Goal: Download file/media

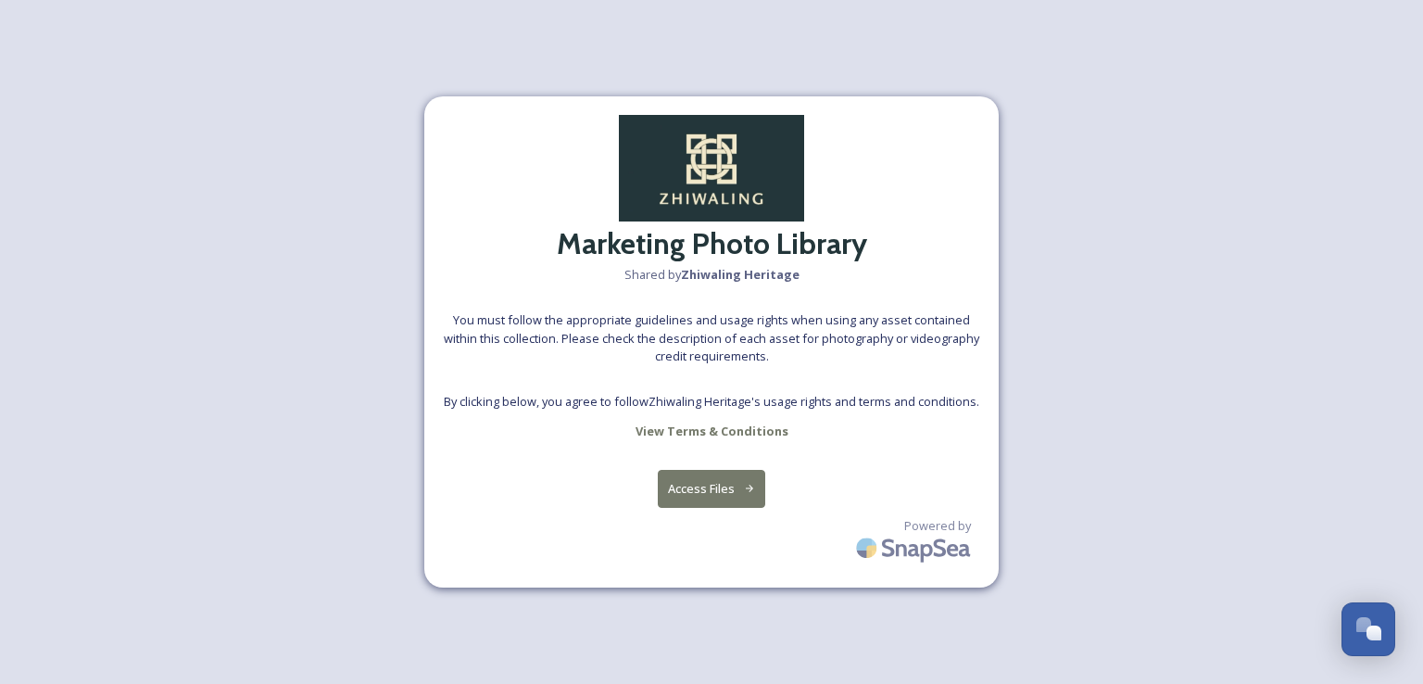
click at [703, 494] on button "Access Files" at bounding box center [712, 489] width 108 height 38
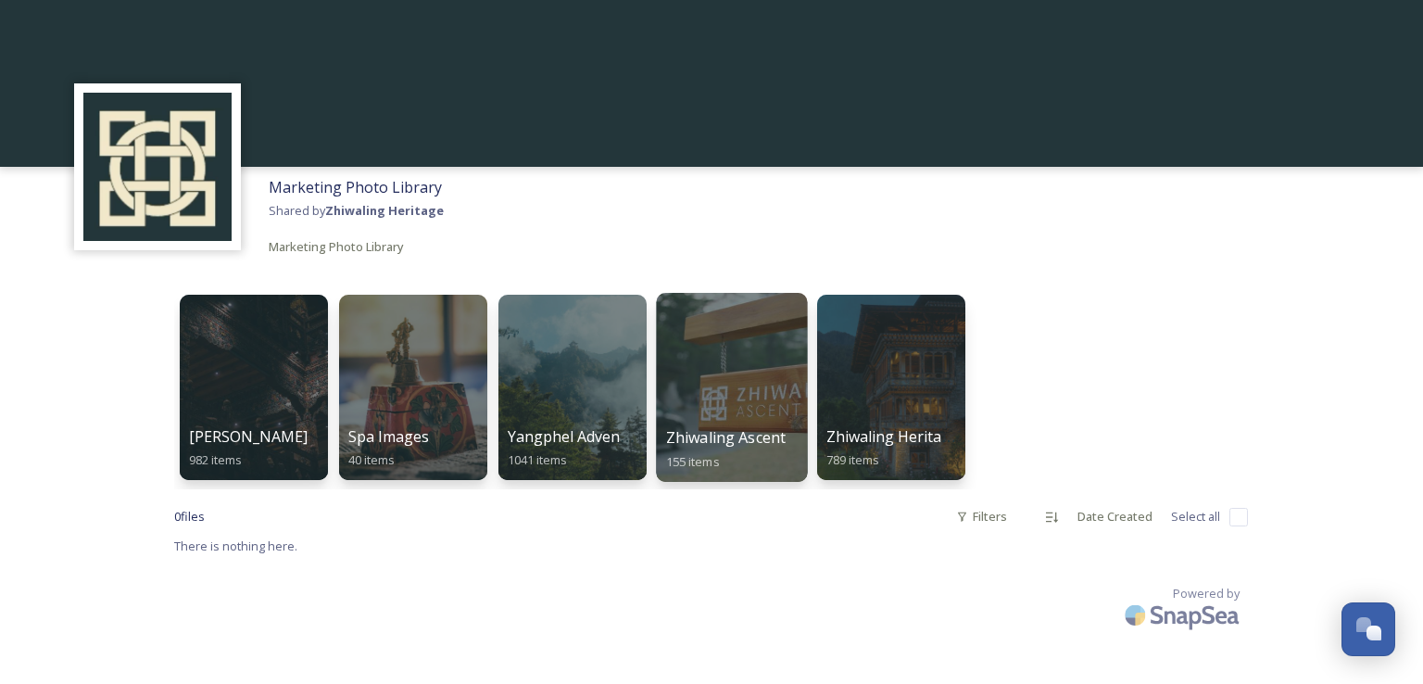
click at [732, 438] on span "Zhiwaling Ascent" at bounding box center [726, 437] width 120 height 20
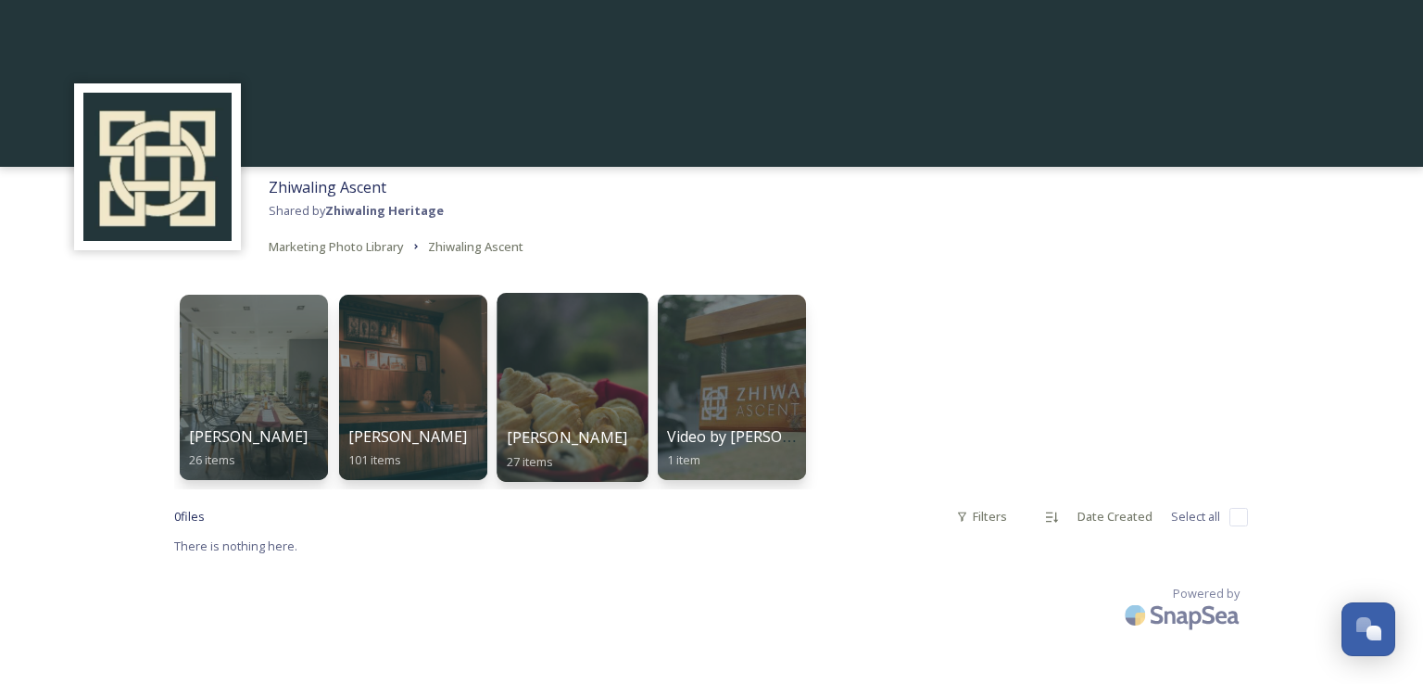
click at [568, 422] on div at bounding box center [572, 387] width 151 height 189
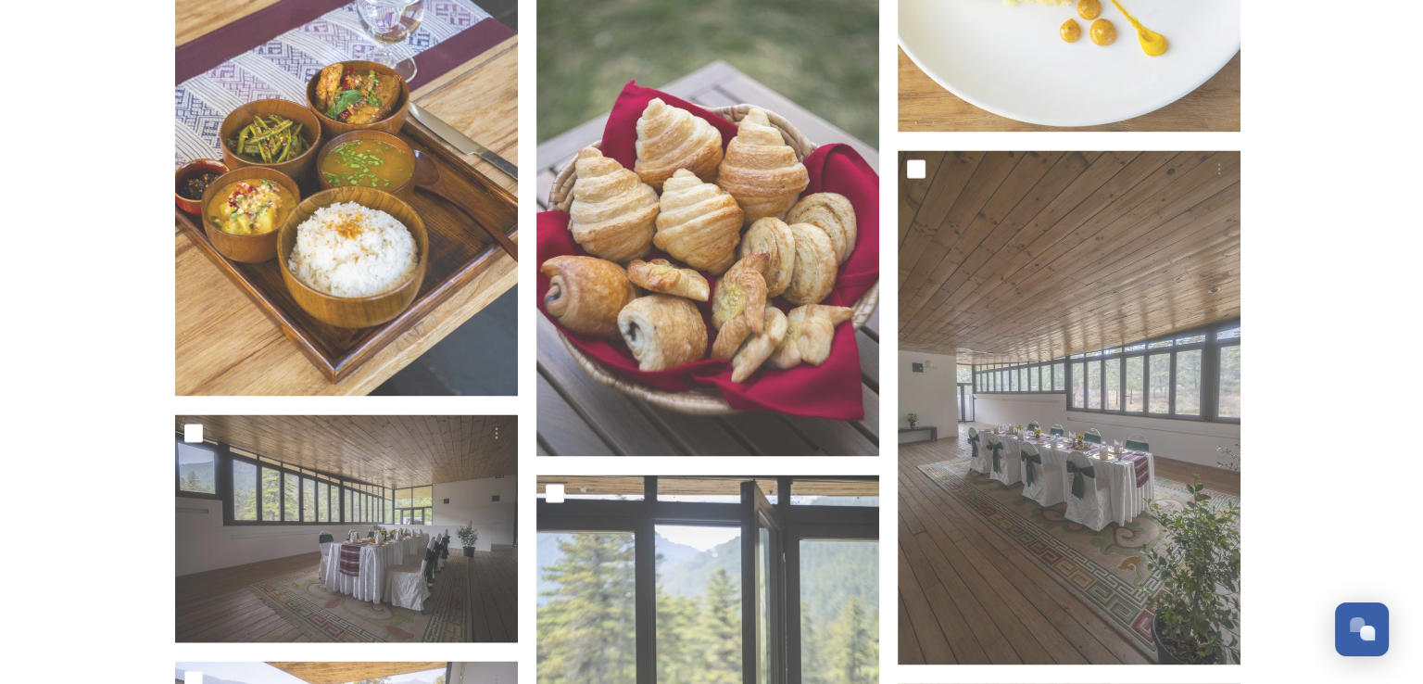
scroll to position [3143, 0]
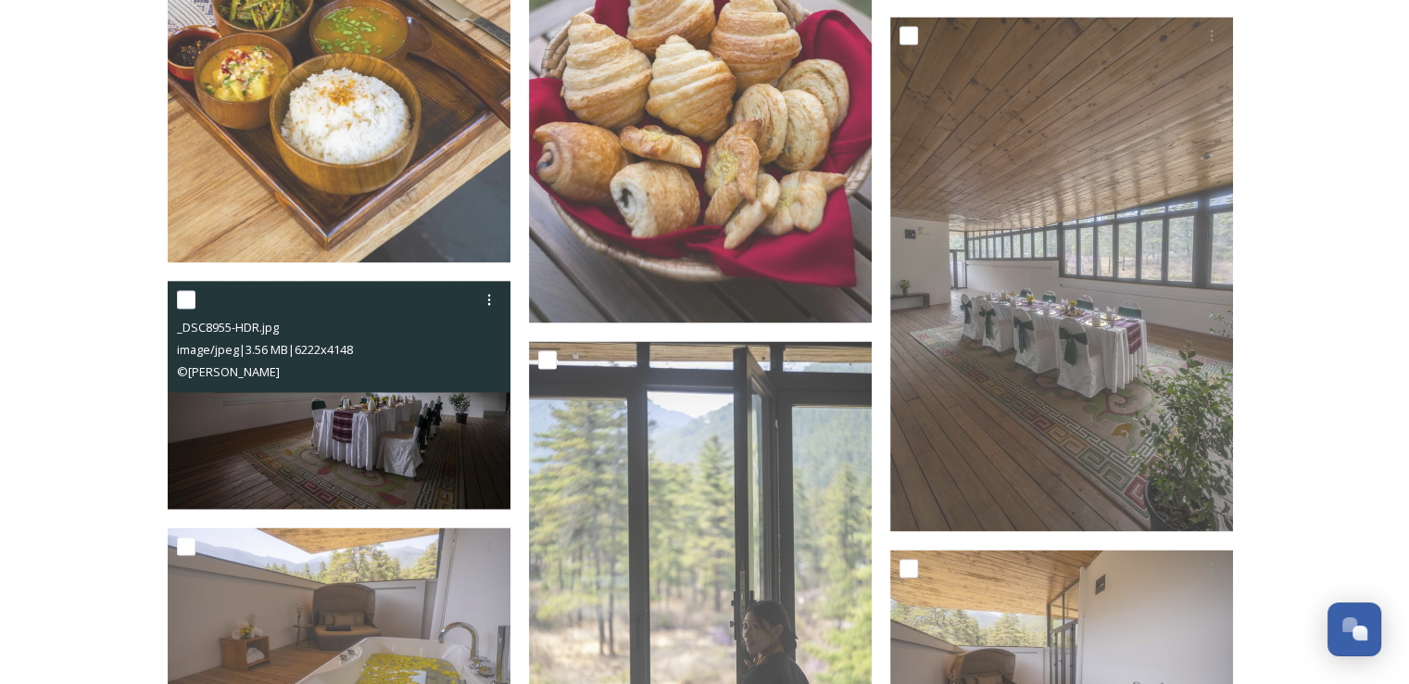
click at [355, 437] on img at bounding box center [339, 395] width 343 height 229
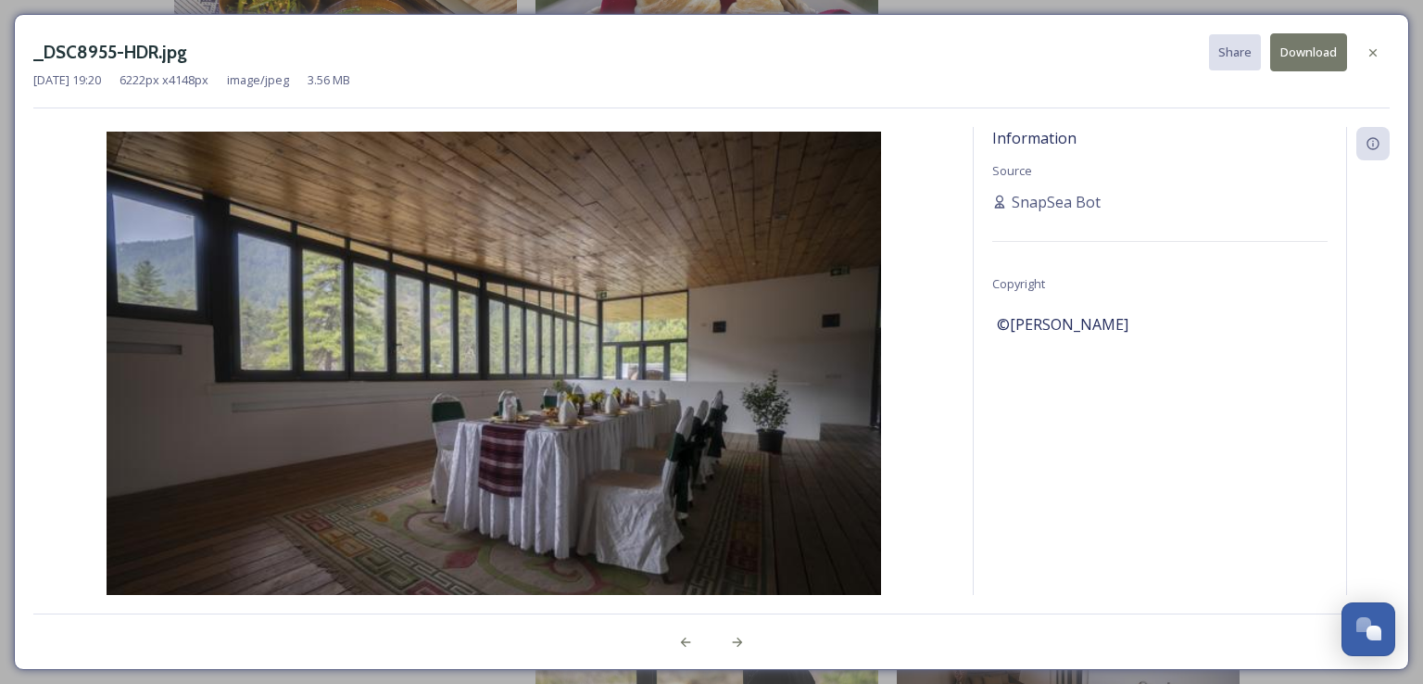
drag, startPoint x: 526, startPoint y: 363, endPoint x: 789, endPoint y: 352, distance: 263.4
click at [789, 352] on img at bounding box center [493, 390] width 921 height 517
